Goal: Transaction & Acquisition: Purchase product/service

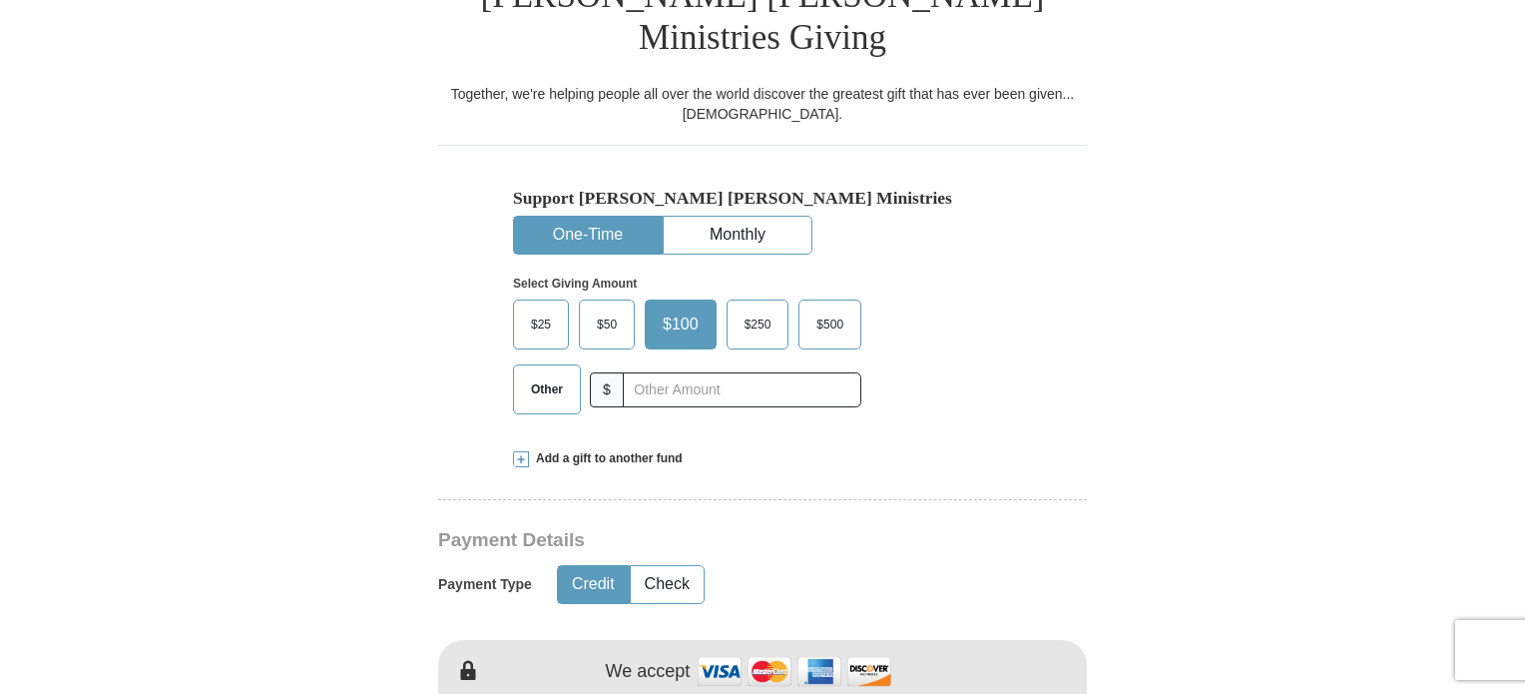
scroll to position [559, 0]
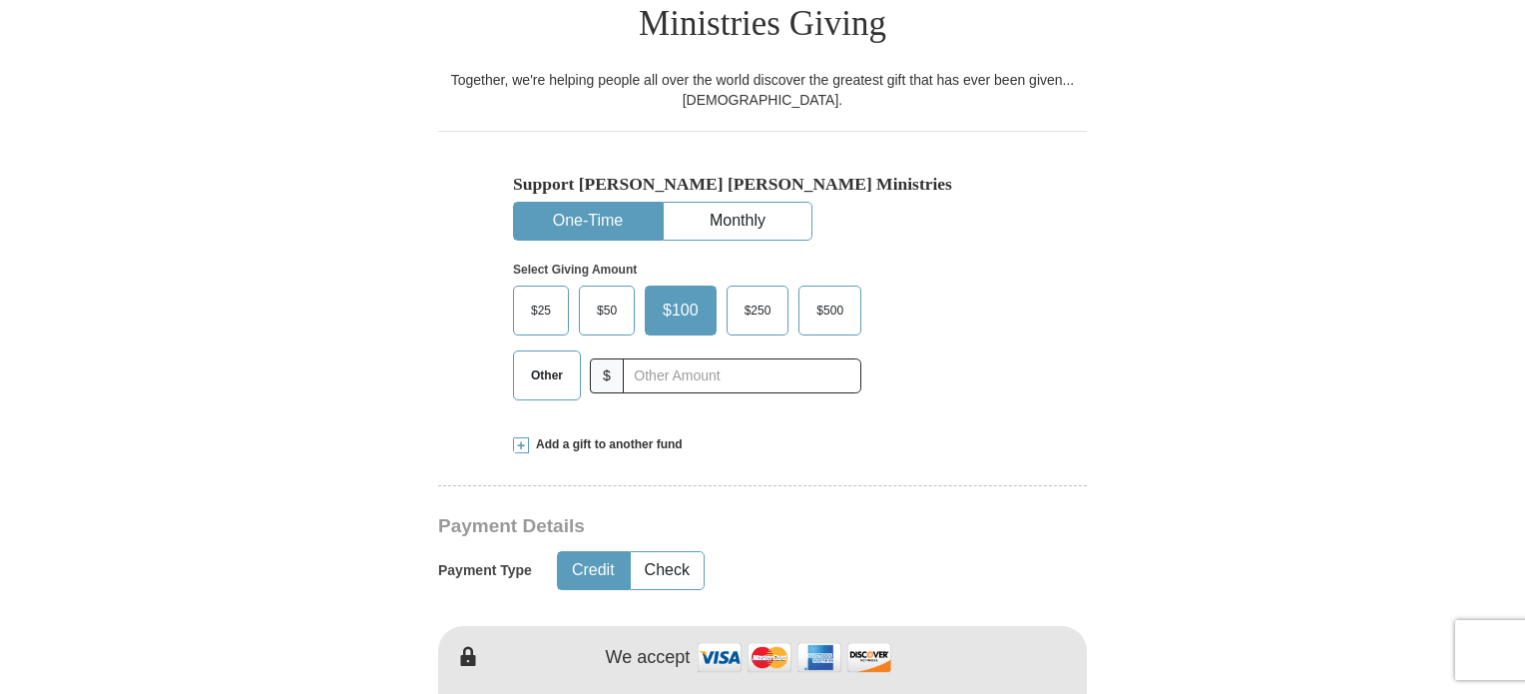
click at [536, 360] on span "Other" at bounding box center [547, 375] width 52 height 30
click at [0, 0] on input "Other" at bounding box center [0, 0] width 0 height 0
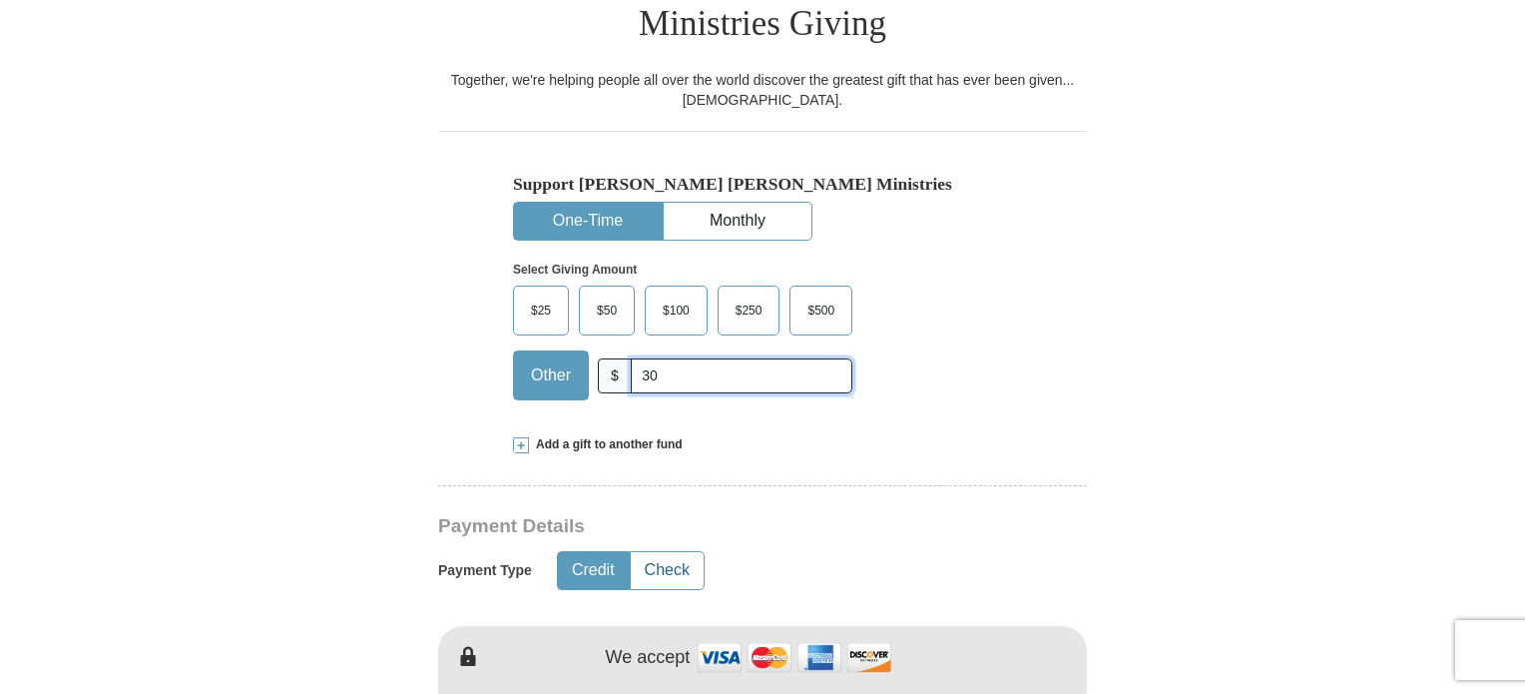
type input "30"
click at [668, 552] on button "Check" at bounding box center [667, 570] width 73 height 37
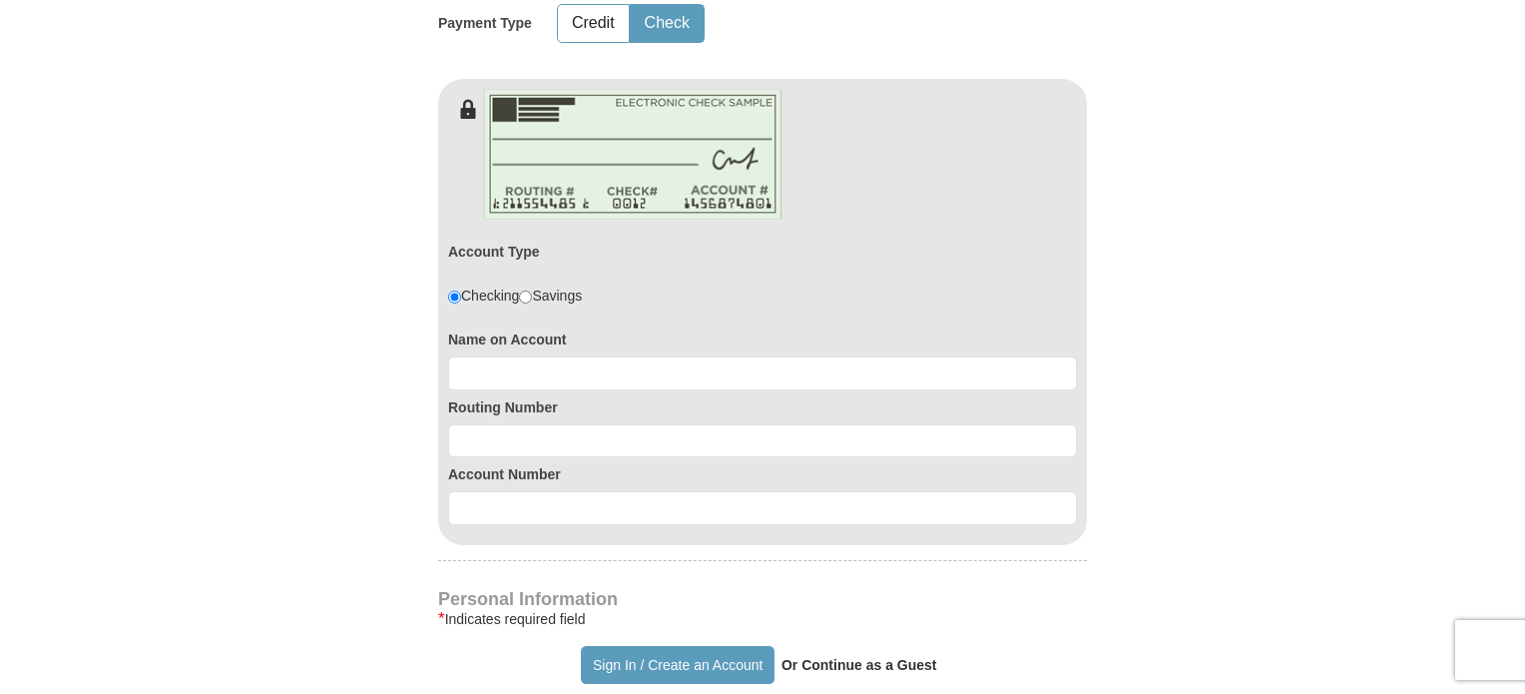
scroll to position [1100, 0]
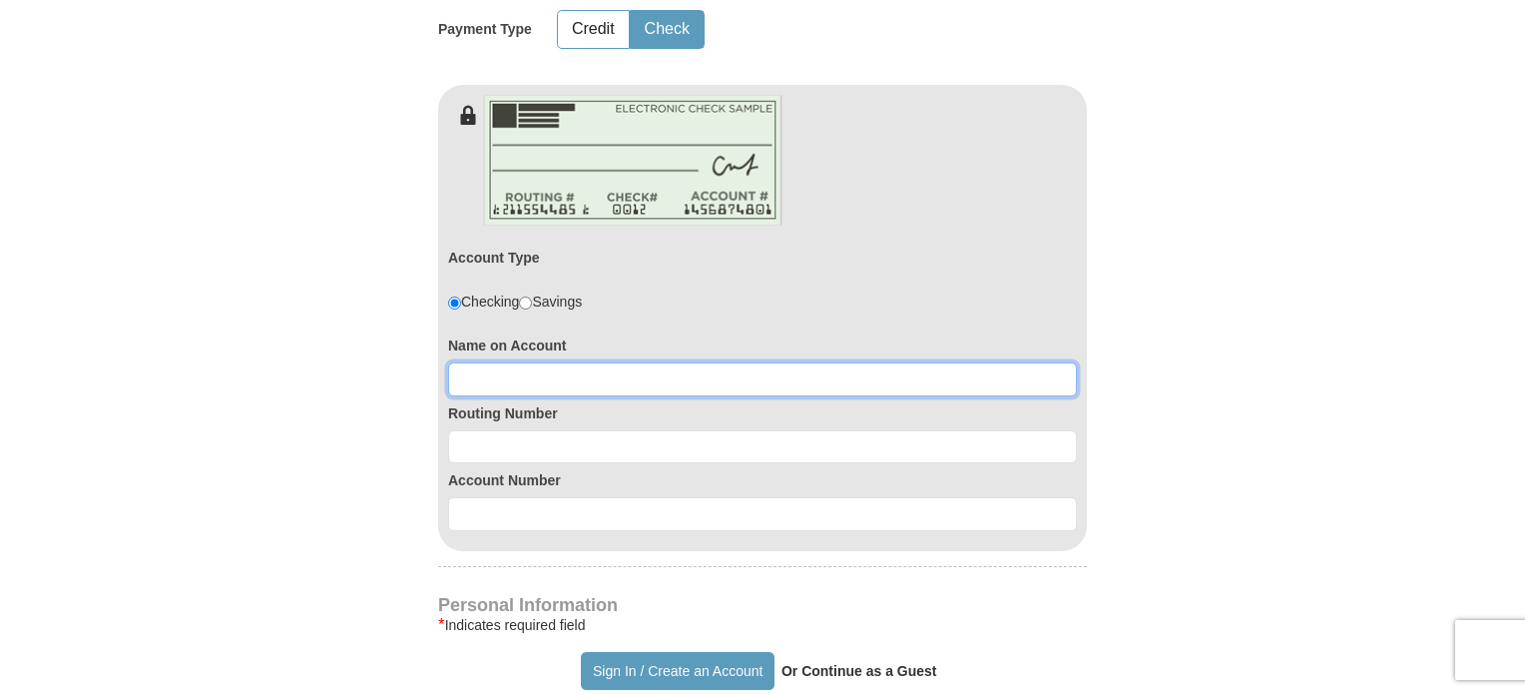
click at [551, 362] on input at bounding box center [762, 379] width 629 height 34
type input "Ronald Stokes"
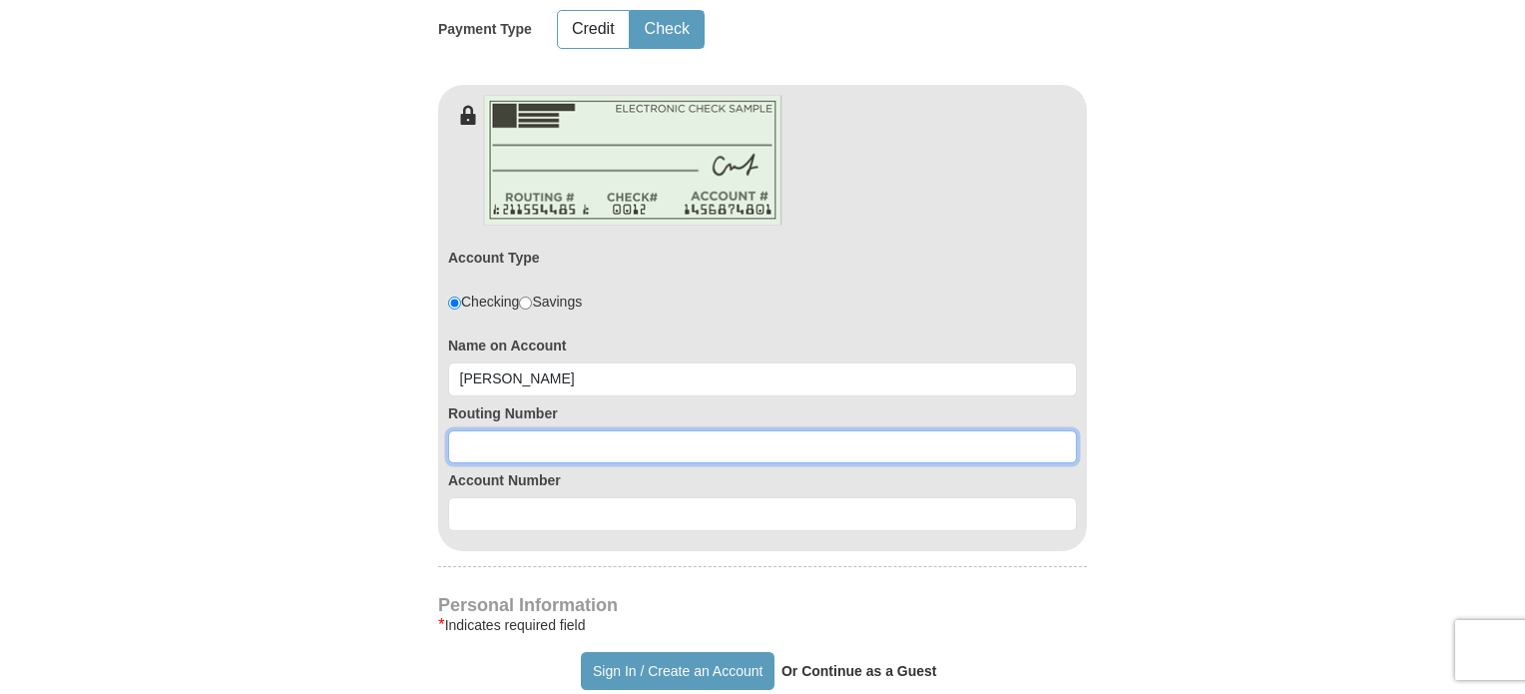
click at [483, 430] on input at bounding box center [762, 447] width 629 height 34
type input "107001481"
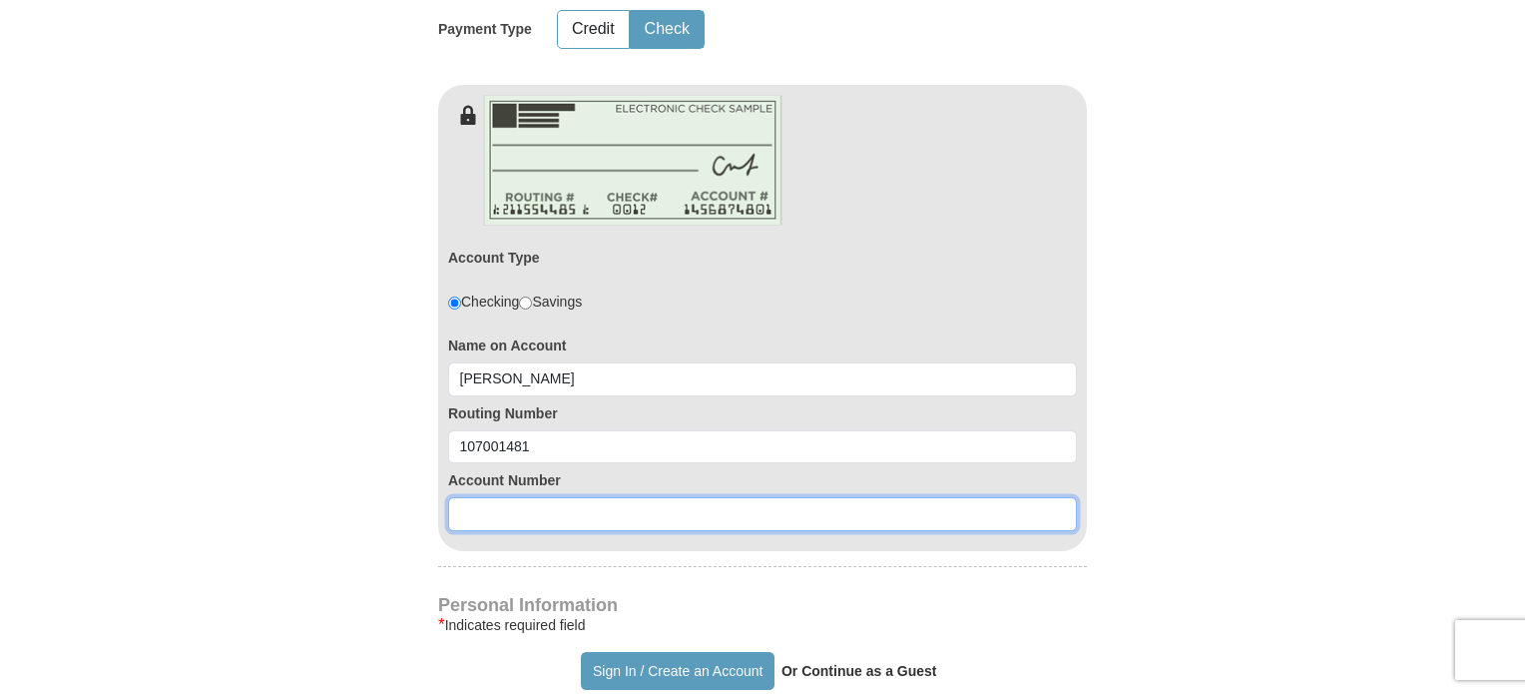
click at [475, 497] on input at bounding box center [762, 514] width 629 height 34
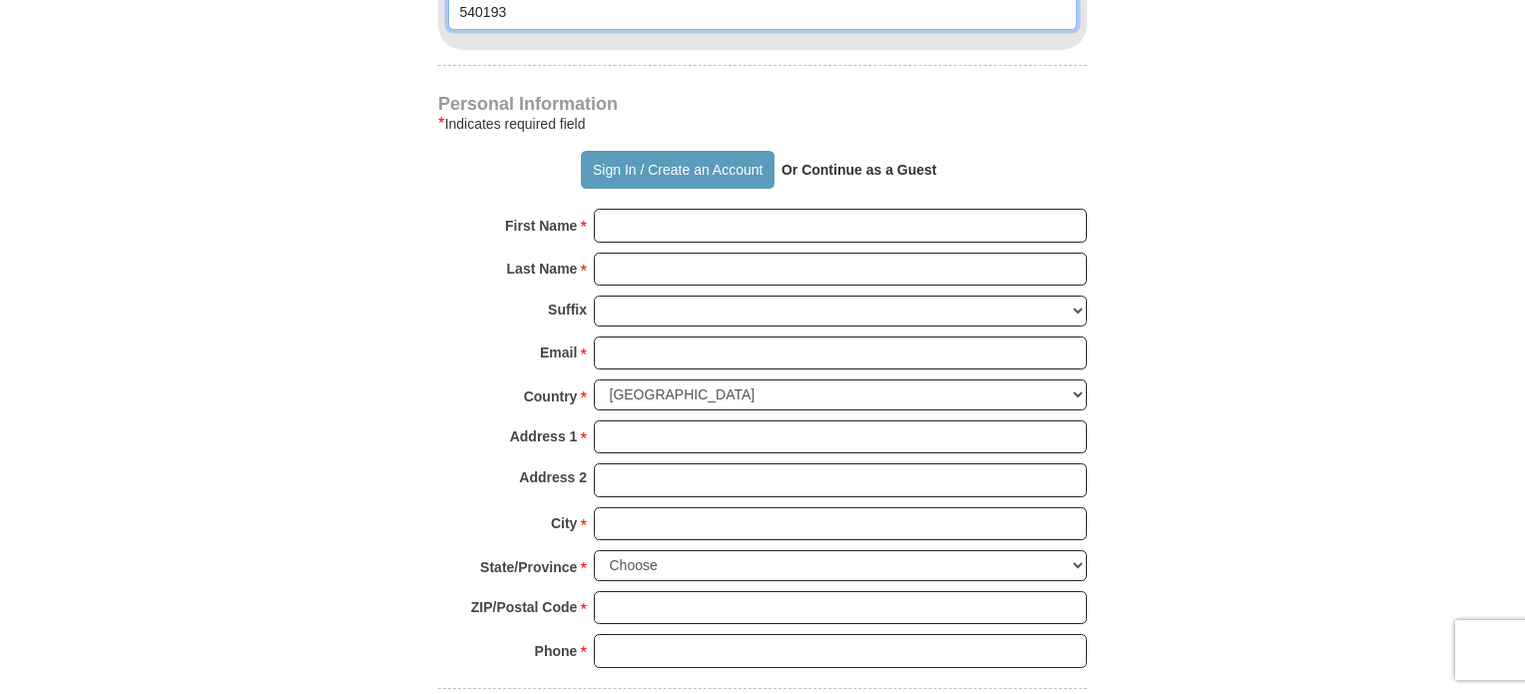
scroll to position [1616, 0]
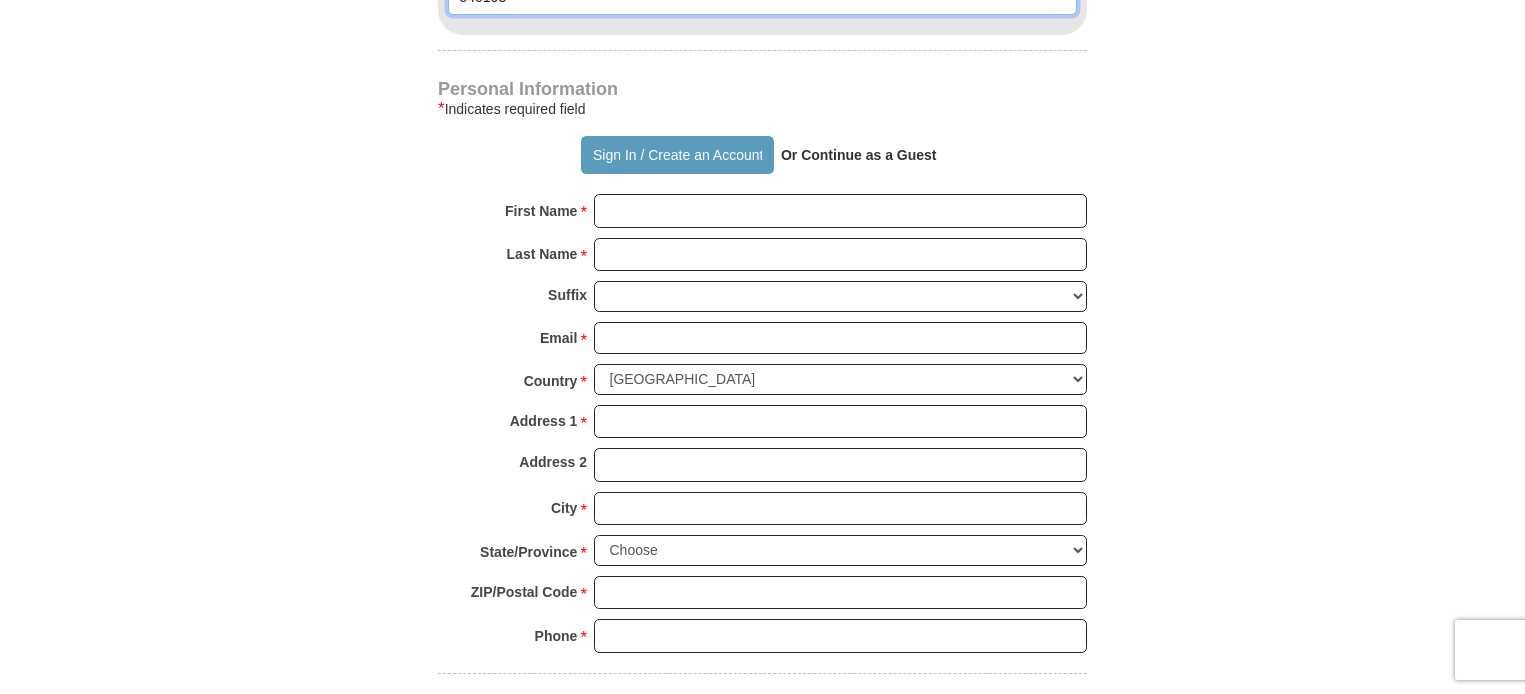
type input "540193"
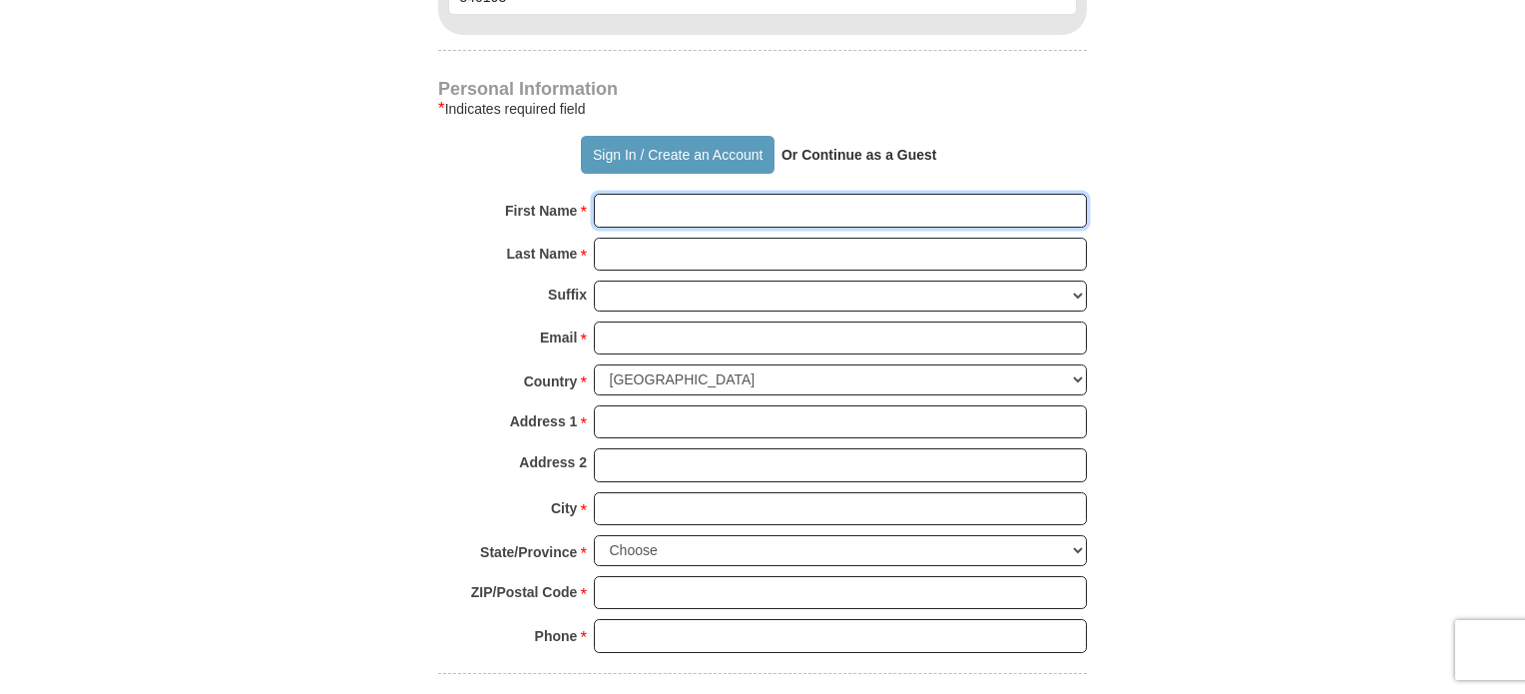
click at [642, 194] on input "First Name *" at bounding box center [840, 211] width 493 height 34
type input "Ronald"
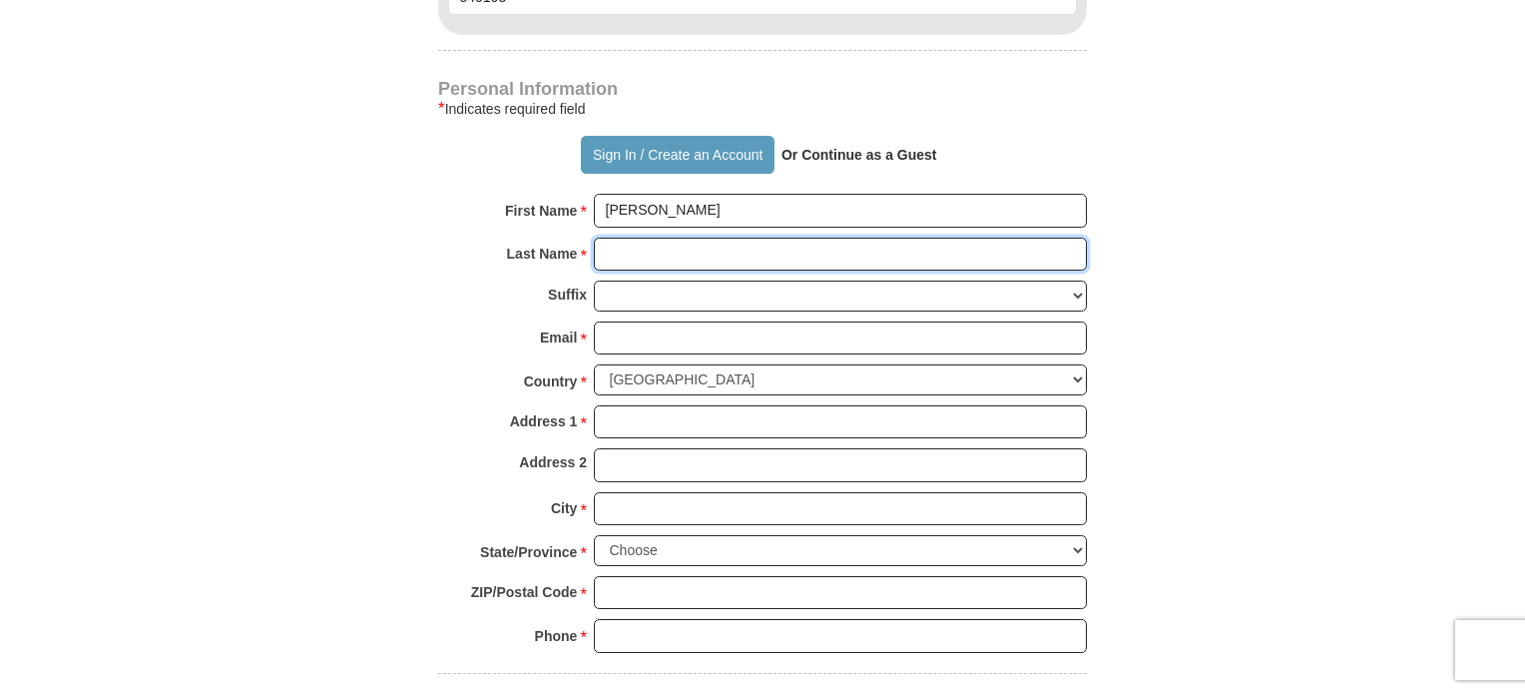
type input "Stokes"
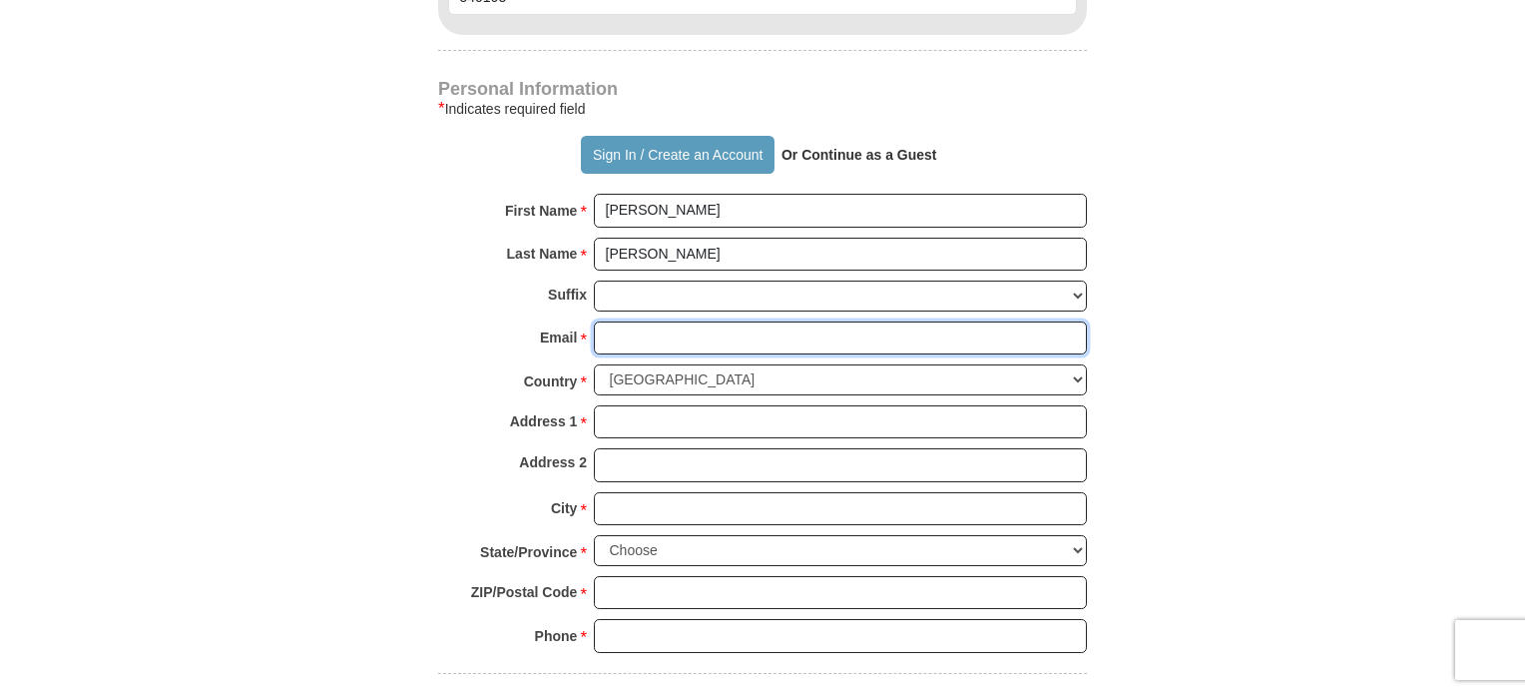
type input "ronald.stokes@cwu.edu"
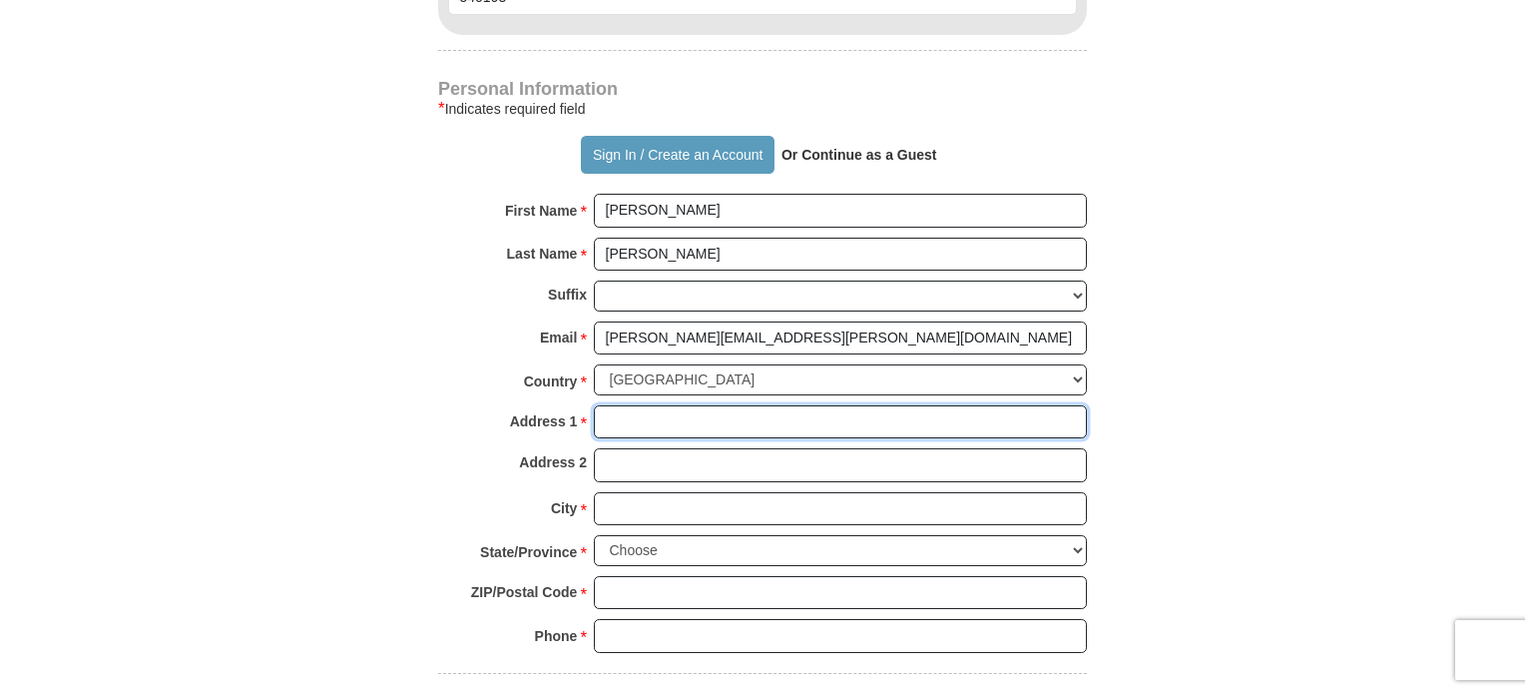
type input "2011 Dry Creek"
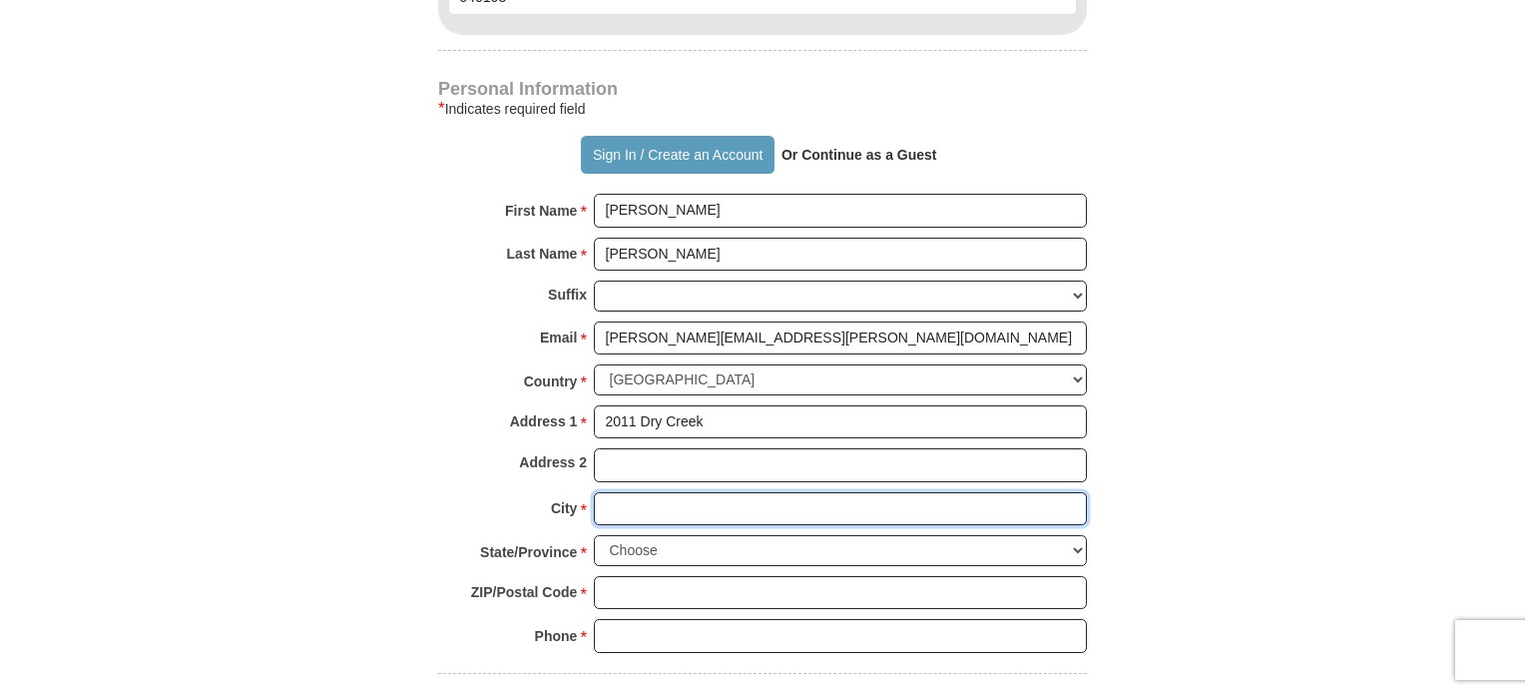
type input "Ellensburg"
select select "WA"
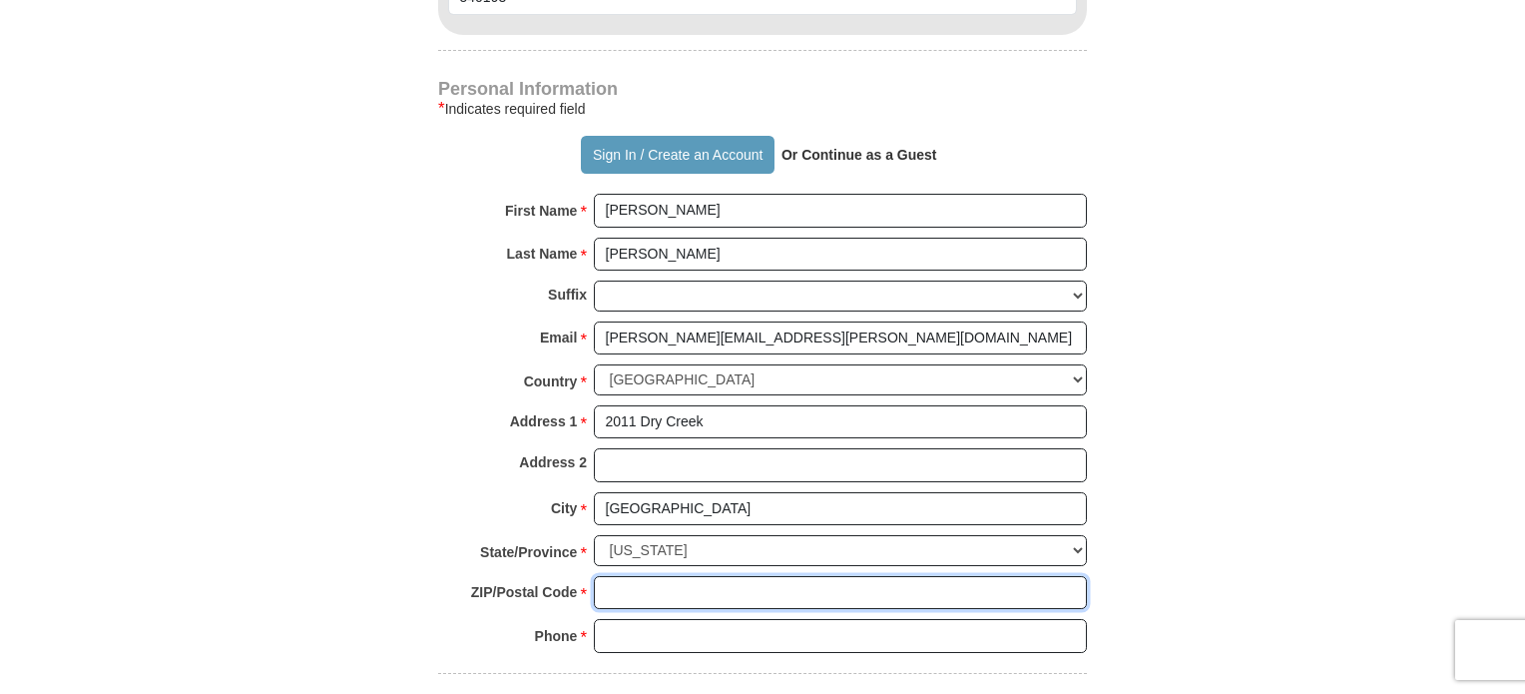
type input "98926"
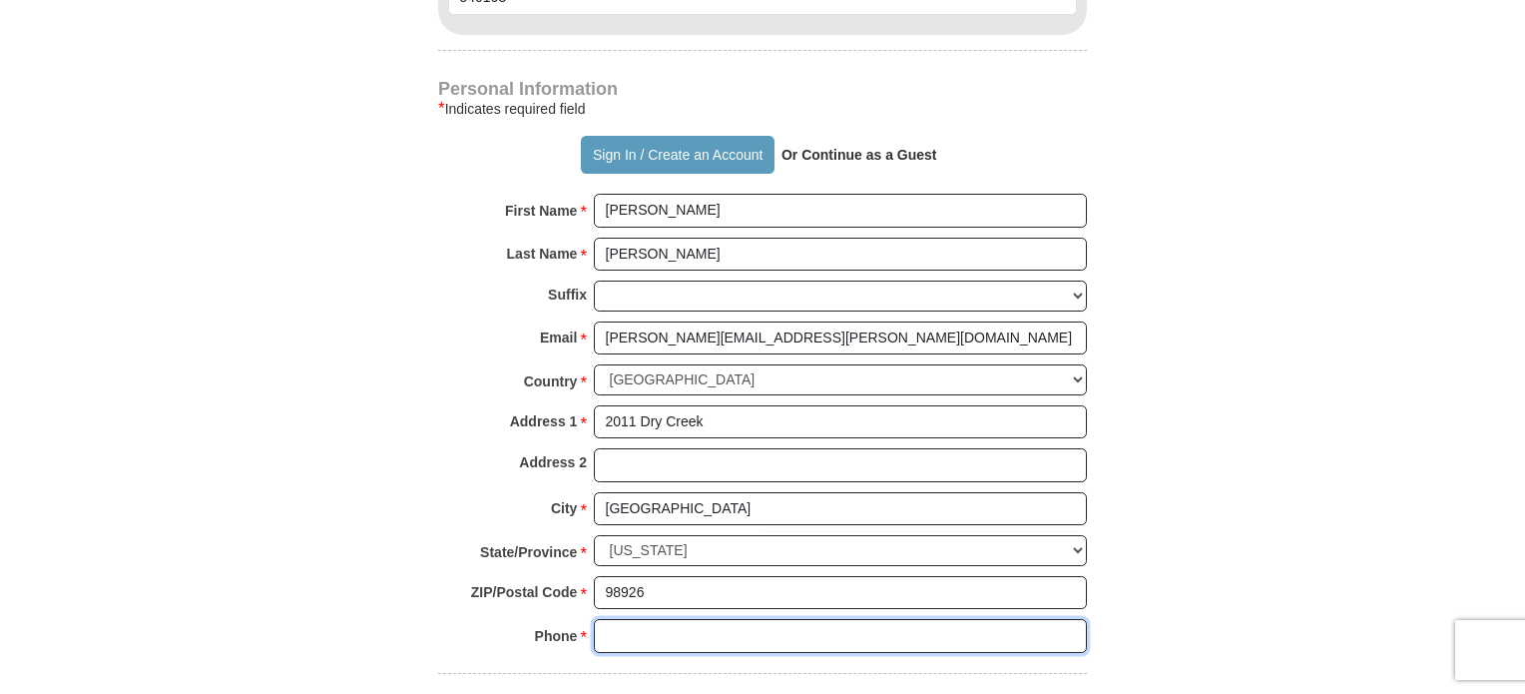
type input "5099257648"
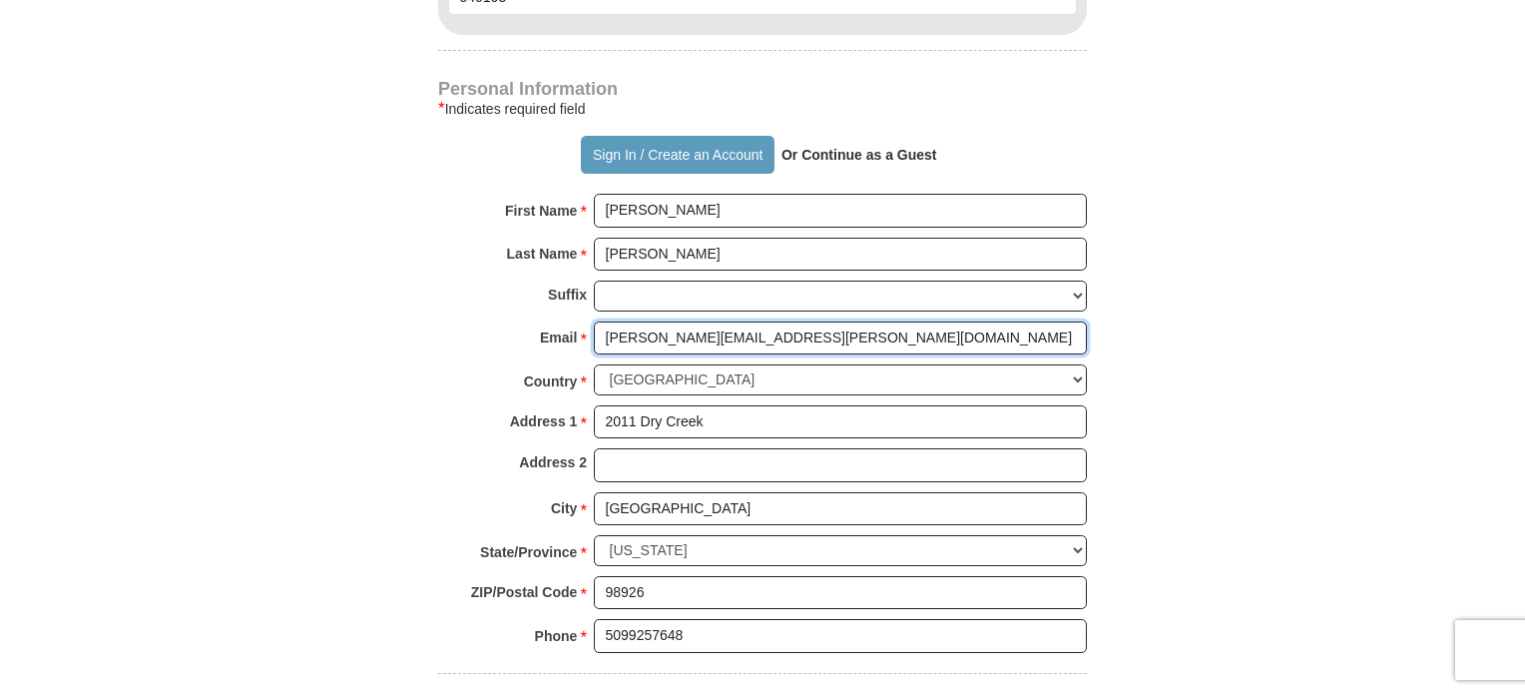
click at [770, 321] on input "ronald.stokes@cwu.edu" at bounding box center [840, 338] width 493 height 34
type input "stokesrh@charter.net"
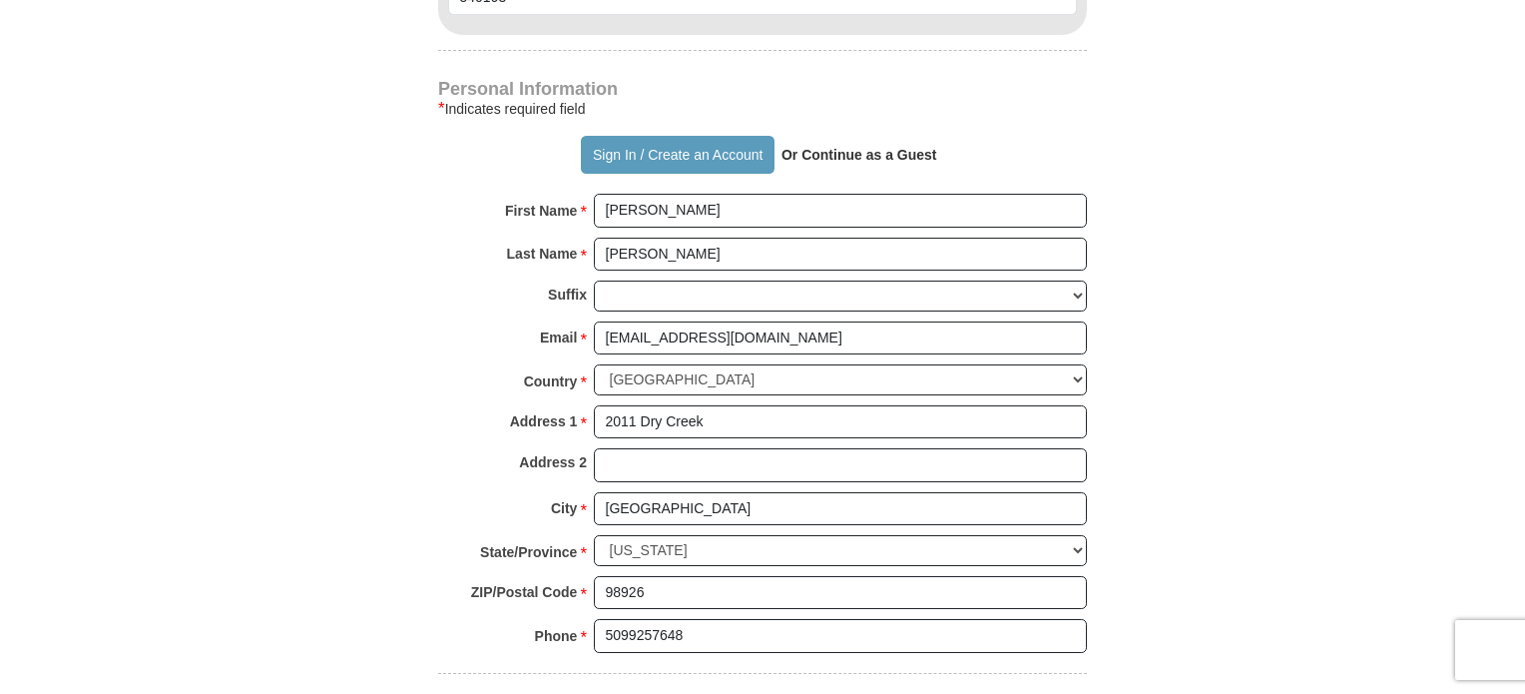
drag, startPoint x: 1524, startPoint y: 336, endPoint x: 1531, endPoint y: 390, distance: 54.4
click at [1524, 390] on html "Sign In Already have an account? Sign in for faster giving. Don't have an accou…" at bounding box center [762, 447] width 1525 height 4127
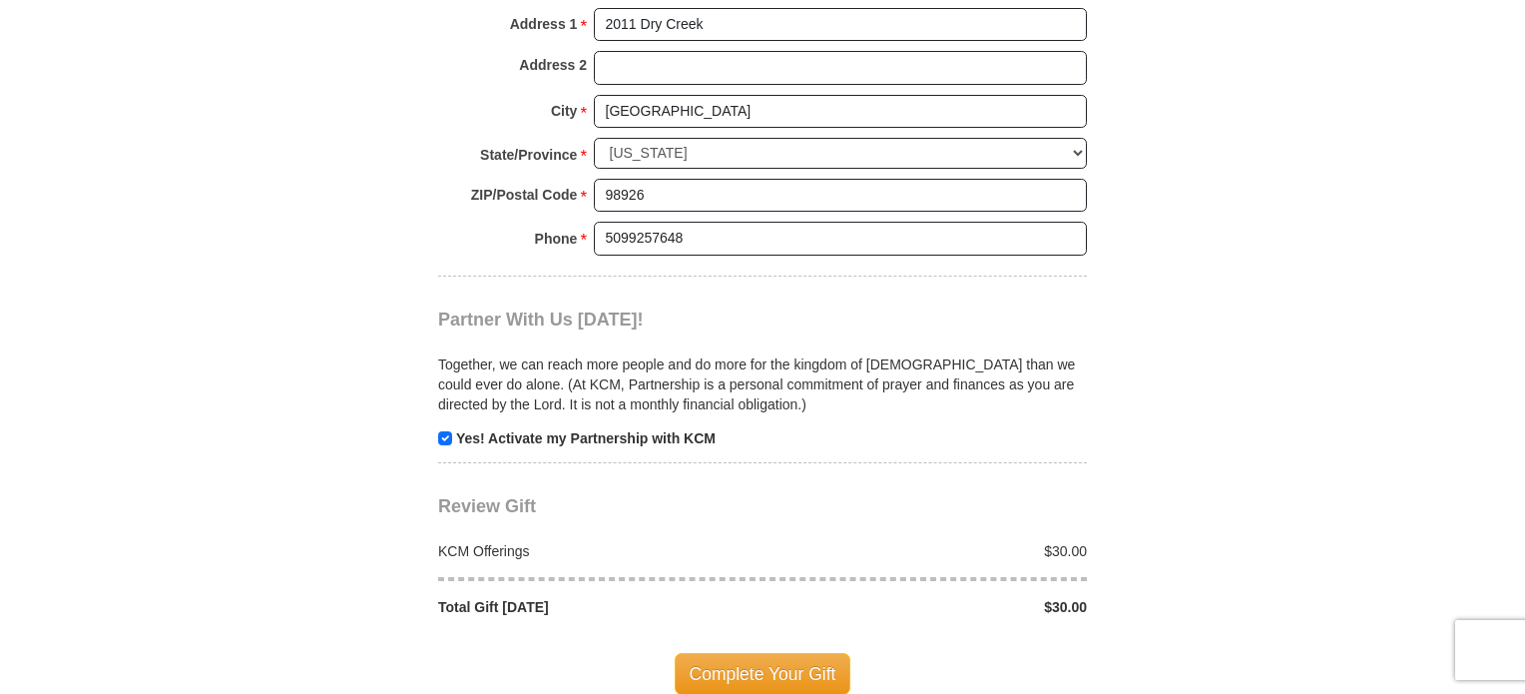
scroll to position [2018, 0]
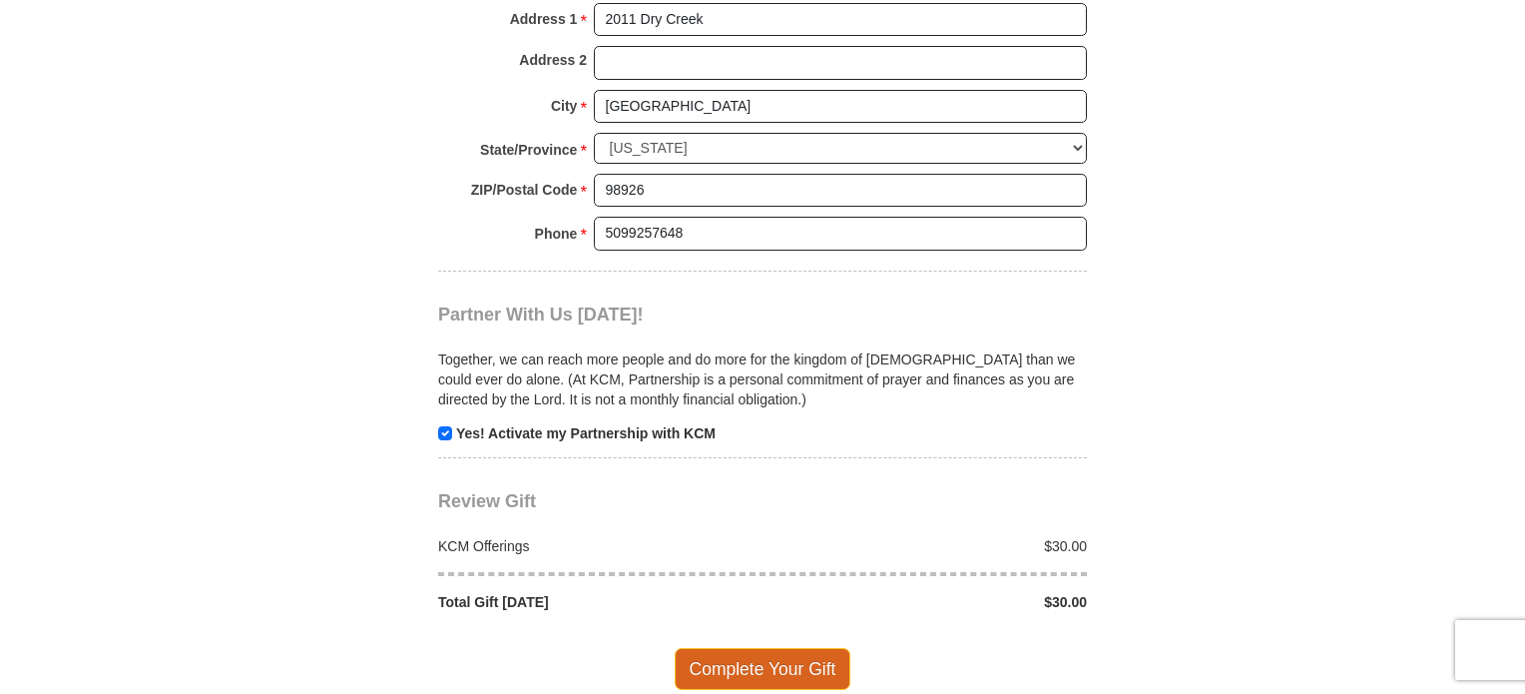
click at [771, 648] on span "Complete Your Gift" at bounding box center [763, 669] width 177 height 42
